Goal: Transaction & Acquisition: Purchase product/service

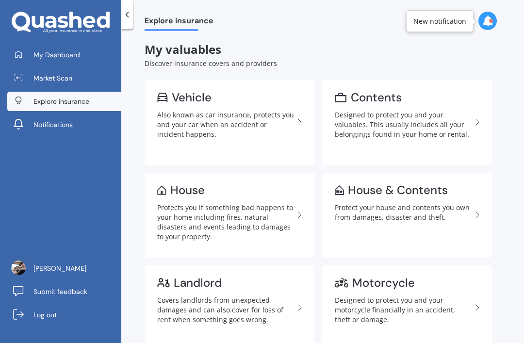
click at [180, 115] on div "Also known as car insurance, protects you and your car when an accident or inci…" at bounding box center [225, 124] width 137 height 29
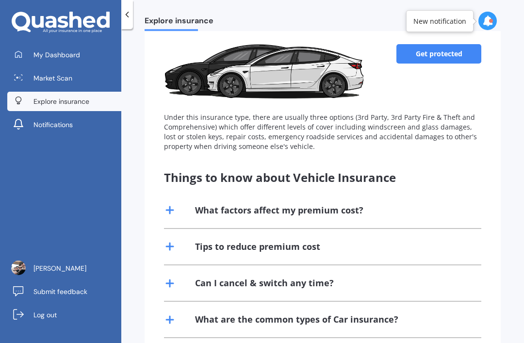
scroll to position [42, 0]
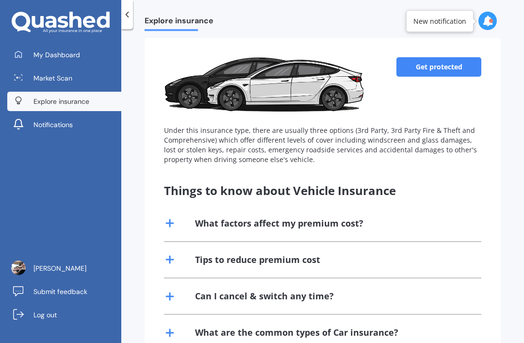
click at [466, 68] on link "Get protected" at bounding box center [438, 66] width 85 height 19
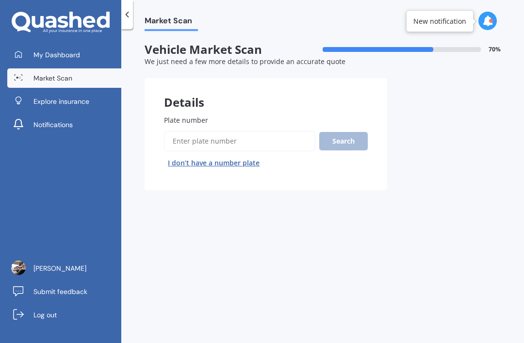
click at [200, 139] on input "Plate number" at bounding box center [239, 141] width 151 height 20
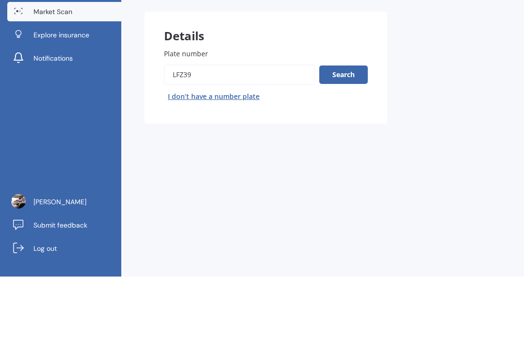
type input "Lfz39"
click at [357, 132] on button "Search" at bounding box center [343, 141] width 48 height 18
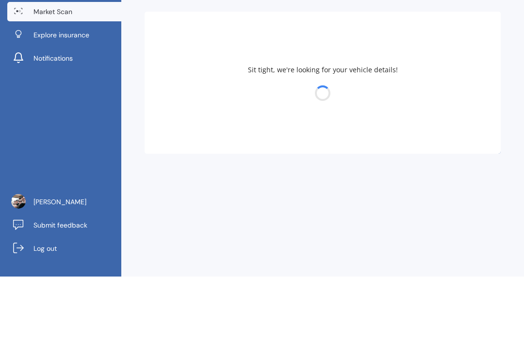
scroll to position [31, 0]
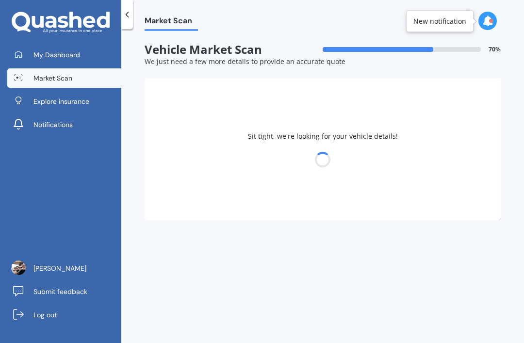
select select "KIA"
select select "SORENTO"
select select "30"
select select "08"
select select "1961"
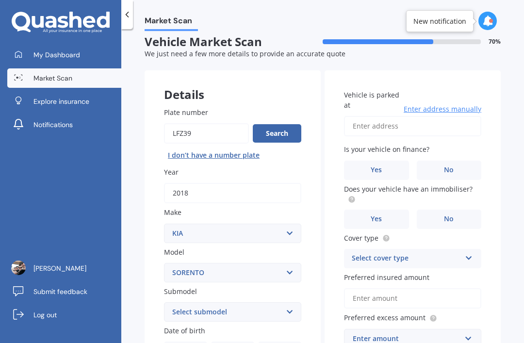
scroll to position [8, 0]
click at [417, 115] on input "Vehicle is parked at" at bounding box center [412, 125] width 137 height 20
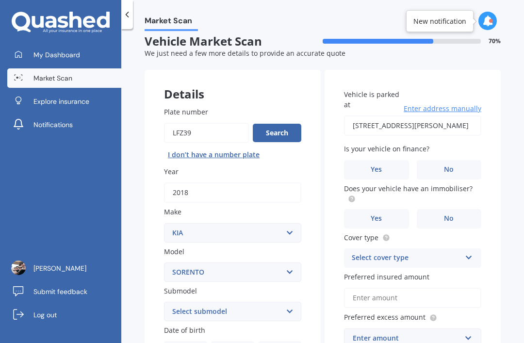
type input "[STREET_ADDRESS][PERSON_NAME]"
click at [458, 160] on label "No" at bounding box center [449, 169] width 65 height 19
click at [0, 0] on input "No" at bounding box center [0, 0] width 0 height 0
click at [391, 209] on label "Yes" at bounding box center [376, 218] width 65 height 19
click at [0, 0] on input "Yes" at bounding box center [0, 0] width 0 height 0
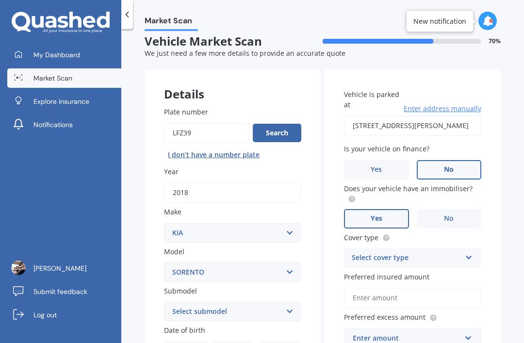
click at [468, 252] on icon at bounding box center [469, 255] width 8 height 7
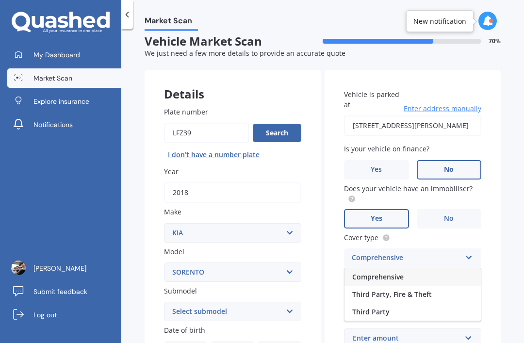
click at [424, 268] on div "Comprehensive" at bounding box center [412, 276] width 136 height 17
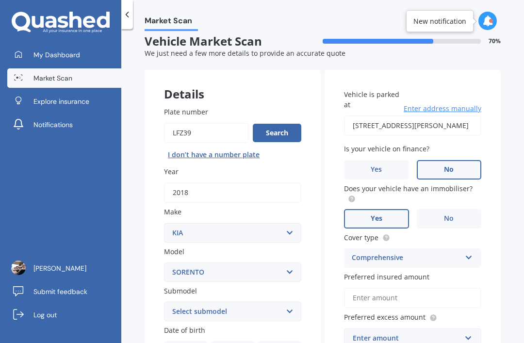
click at [442, 272] on label "Preferred insured amount" at bounding box center [410, 277] width 133 height 10
click at [442, 288] on input "Preferred insured amount" at bounding box center [412, 298] width 137 height 20
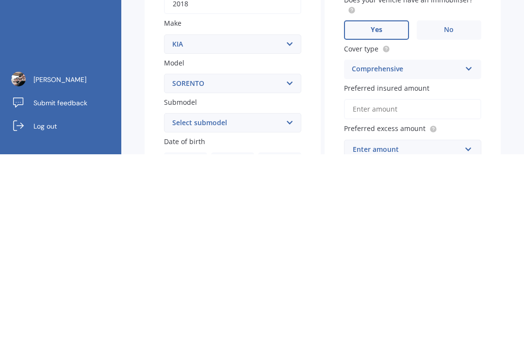
scroll to position [189, 0]
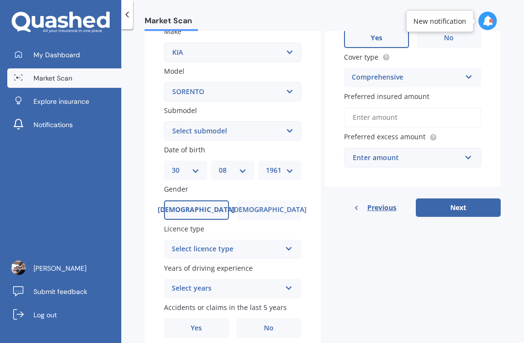
click at [404, 107] on input "Preferred insured amount" at bounding box center [412, 117] width 137 height 20
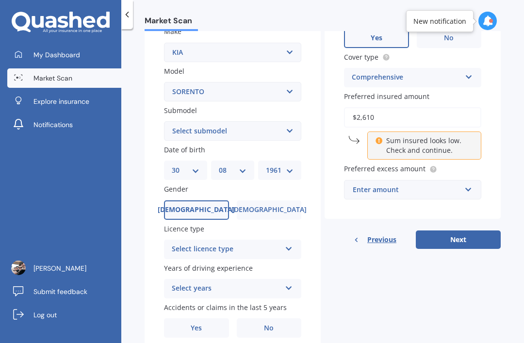
type input "$26,100"
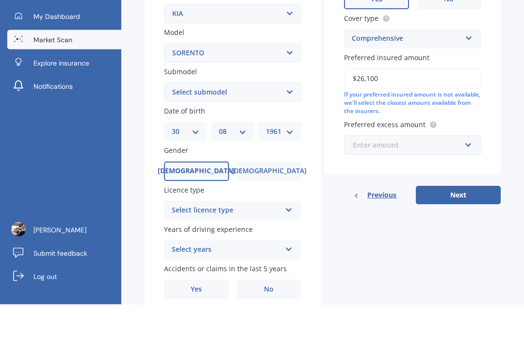
click at [467, 175] on input "text" at bounding box center [409, 184] width 128 height 18
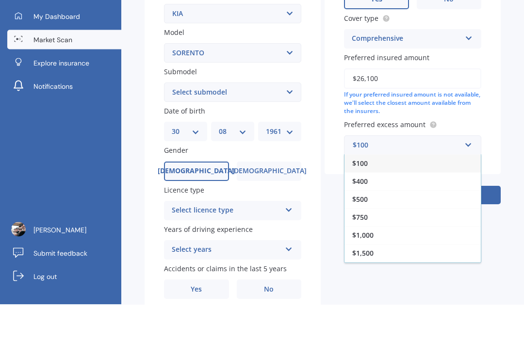
click at [421, 193] on div "$100" at bounding box center [412, 202] width 136 height 18
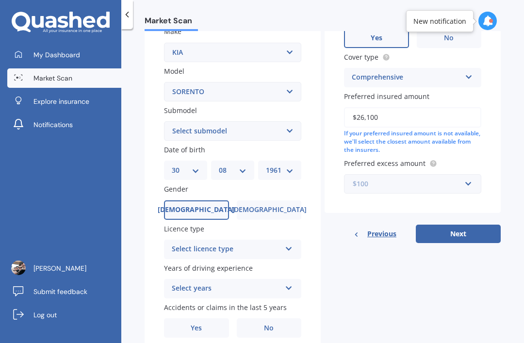
click at [469, 175] on input "text" at bounding box center [409, 184] width 128 height 18
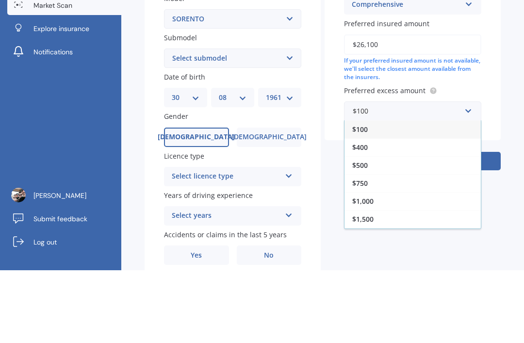
click at [499, 78] on div "Vehicle is parked at [STREET_ADDRESS][PERSON_NAME] Enter address manually Is yo…" at bounding box center [412, 50] width 176 height 323
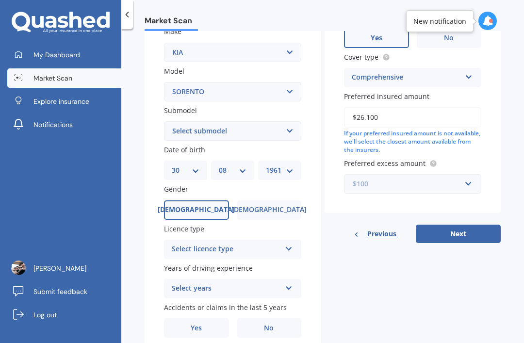
click at [472, 175] on input "text" at bounding box center [409, 184] width 128 height 18
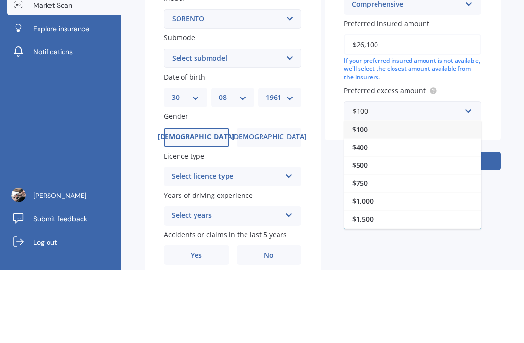
click at [379, 211] on div "$400" at bounding box center [412, 220] width 136 height 18
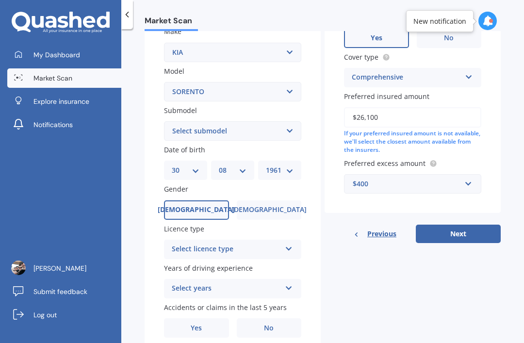
click at [281, 240] on div "Select licence type NZ Full NZ Restricted NZ Learners [GEOGRAPHIC_DATA] [GEOGRA…" at bounding box center [232, 249] width 137 height 19
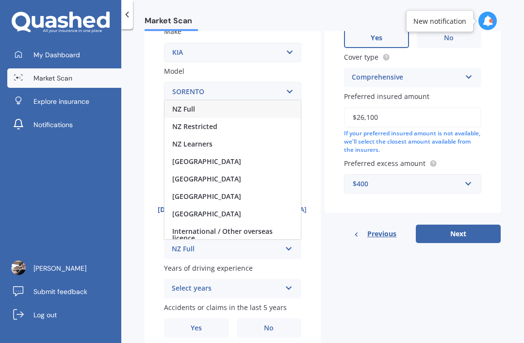
click at [224, 100] on div "NZ Full" at bounding box center [232, 108] width 136 height 17
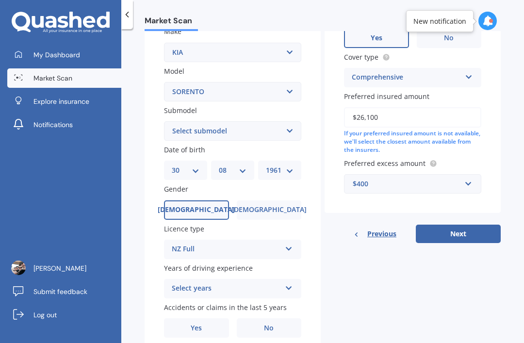
click at [287, 283] on icon at bounding box center [289, 286] width 8 height 7
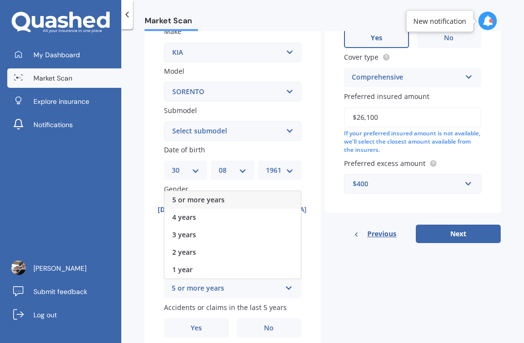
click at [180, 195] on span "5 or more years" at bounding box center [198, 199] width 52 height 9
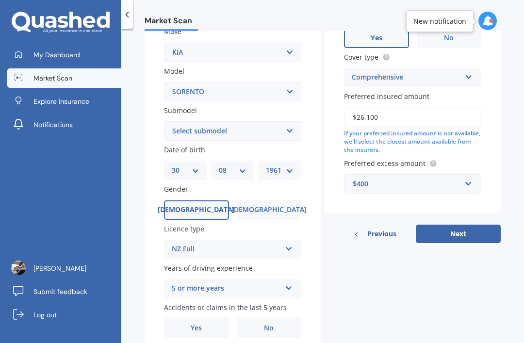
click at [280, 318] on label "No" at bounding box center [269, 327] width 65 height 19
click at [0, 0] on input "No" at bounding box center [0, 0] width 0 height 0
click at [287, 200] on label "[DEMOGRAPHIC_DATA]" at bounding box center [269, 209] width 65 height 19
click at [0, 0] on input "[DEMOGRAPHIC_DATA]" at bounding box center [0, 0] width 0 height 0
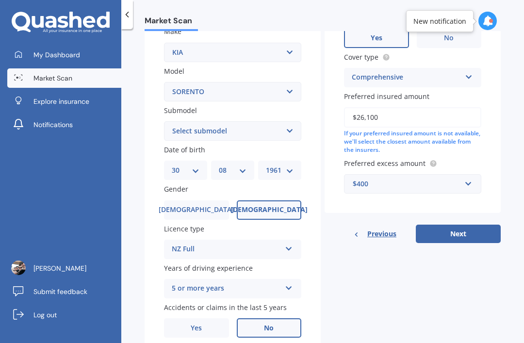
click at [281, 318] on label "No" at bounding box center [269, 327] width 65 height 19
click at [0, 0] on input "No" at bounding box center [0, 0] width 0 height 0
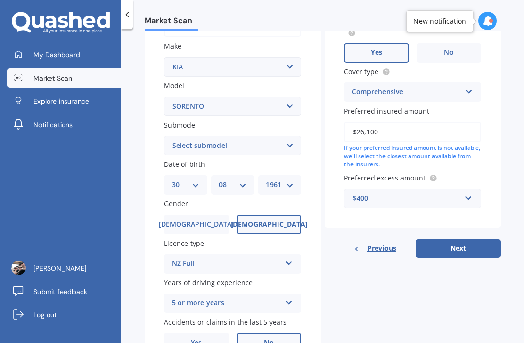
scroll to position [178, 0]
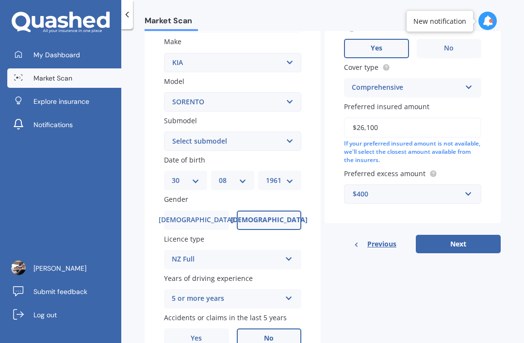
click at [181, 210] on label "[DEMOGRAPHIC_DATA]" at bounding box center [196, 219] width 65 height 19
click at [0, 0] on input "[DEMOGRAPHIC_DATA]" at bounding box center [0, 0] width 0 height 0
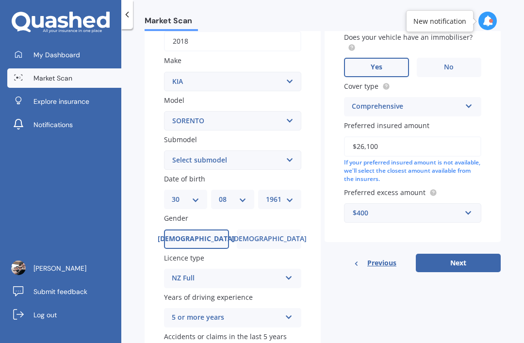
scroll to position [165, 0]
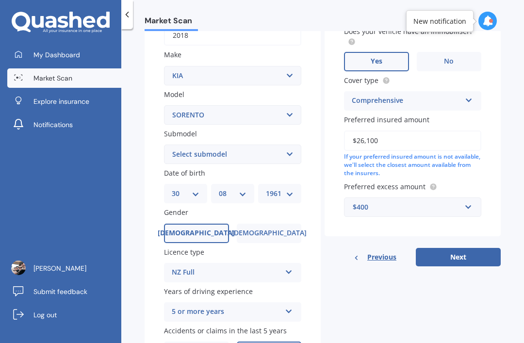
click at [477, 248] on button "Next" at bounding box center [458, 257] width 85 height 18
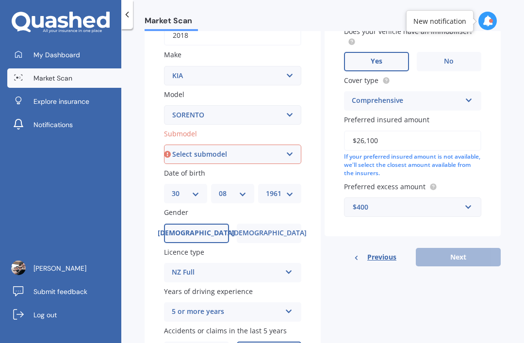
click at [296, 144] on select "Select submodel (All Other) 2.5 Diesel Turbo 4WD EX Turbo Diesel EX V6 HEV URBA…" at bounding box center [232, 153] width 137 height 19
select select "2.5 DIESEL TURBO 4WD"
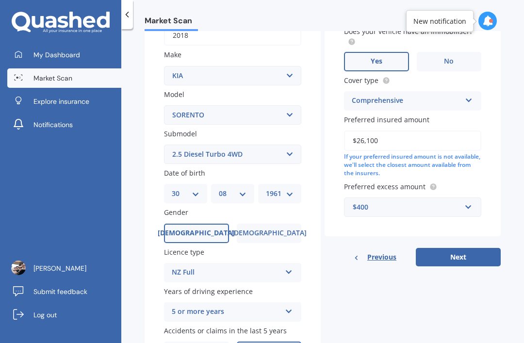
click at [481, 248] on button "Next" at bounding box center [458, 257] width 85 height 18
select select "30"
select select "08"
select select "1961"
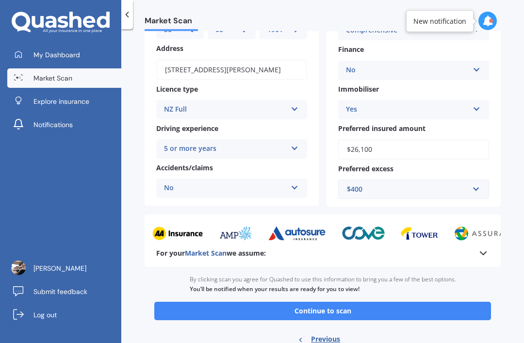
scroll to position [120, 0]
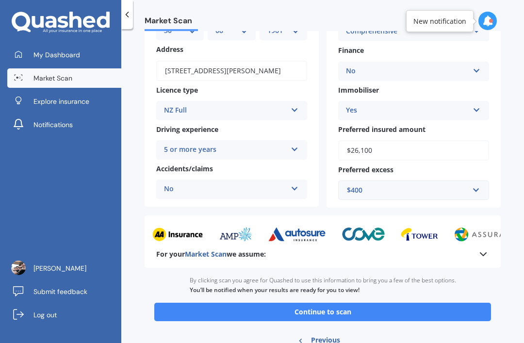
click at [180, 303] on button "Continue to scan" at bounding box center [322, 312] width 337 height 18
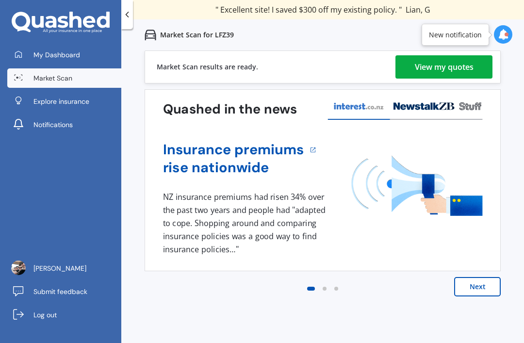
click at [460, 67] on div "View my quotes" at bounding box center [444, 66] width 59 height 23
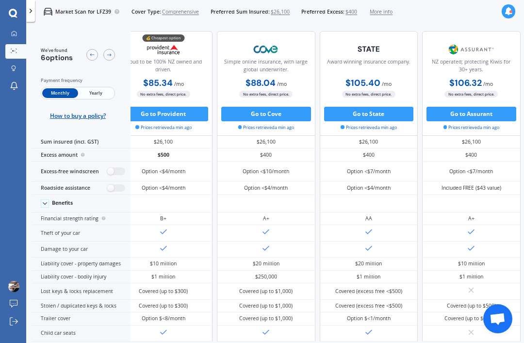
scroll to position [0, 22]
click at [117, 175] on label at bounding box center [116, 171] width 18 height 8
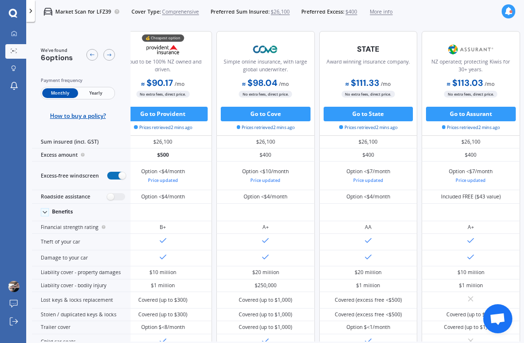
radio input "true"
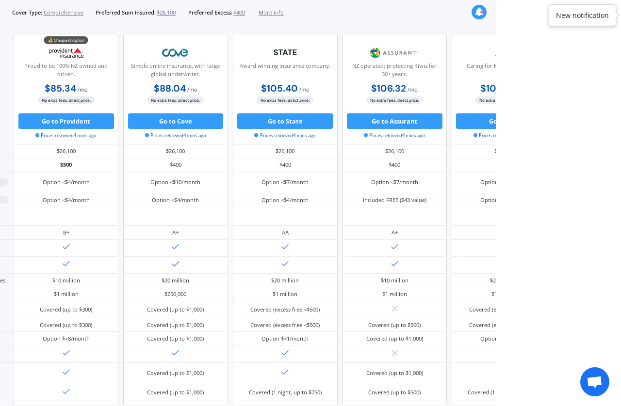
scroll to position [0, 125]
